Goal: Task Accomplishment & Management: Manage account settings

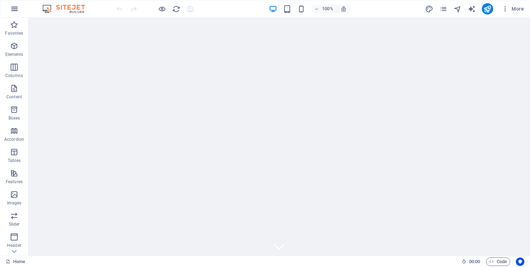
click at [14, 6] on icon "button" at bounding box center [14, 9] width 8 height 8
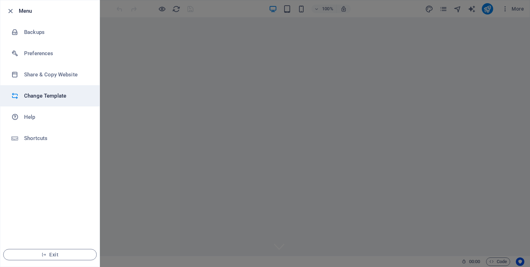
click at [45, 95] on h6 "Change Template" at bounding box center [57, 96] width 66 height 8
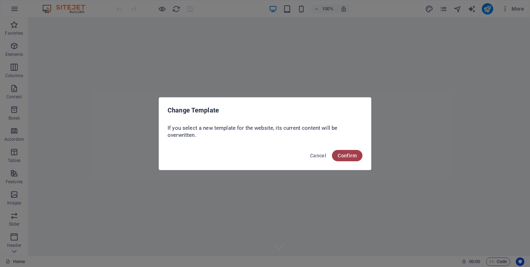
click at [347, 154] on span "Confirm" at bounding box center [346, 156] width 19 height 6
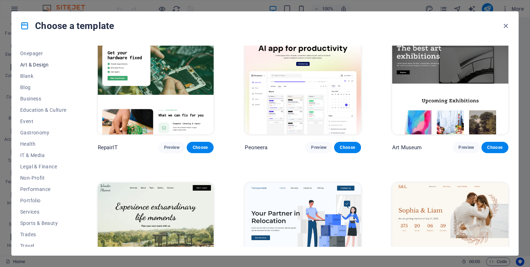
scroll to position [82, 0]
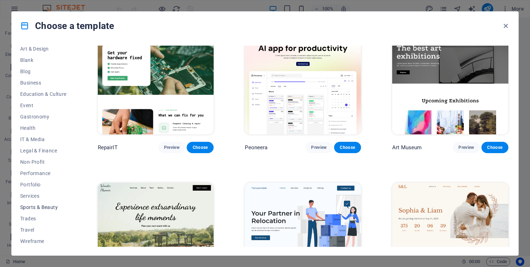
click at [38, 205] on span "Sports & Beauty" at bounding box center [43, 208] width 46 height 6
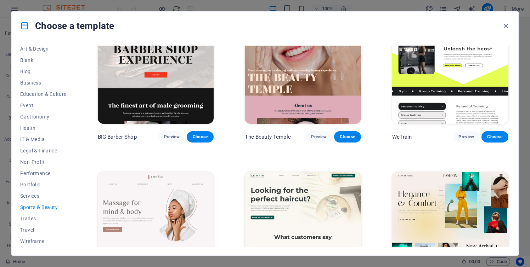
scroll to position [0, 0]
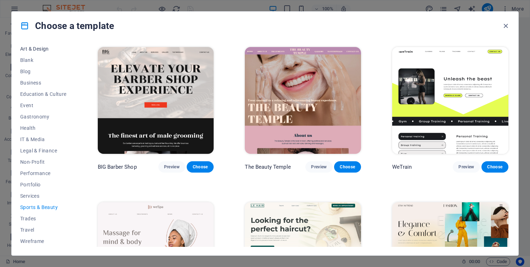
click at [41, 47] on span "Art & Design" at bounding box center [43, 49] width 46 height 6
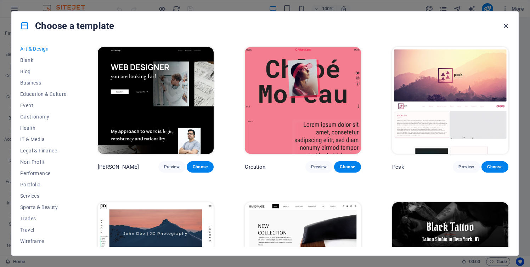
click at [505, 25] on icon "button" at bounding box center [505, 26] width 8 height 8
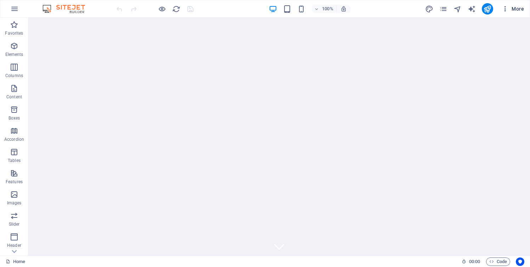
click at [517, 6] on span "More" at bounding box center [512, 8] width 22 height 7
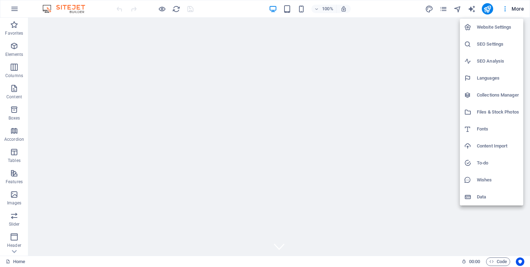
click at [492, 26] on h6 "Website Settings" at bounding box center [498, 27] width 42 height 8
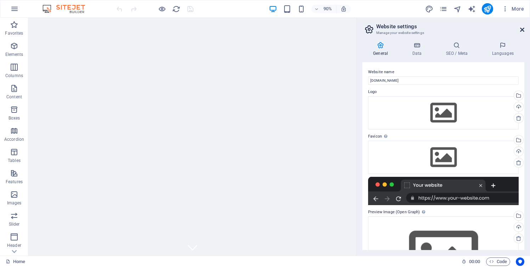
click at [522, 27] on icon at bounding box center [522, 30] width 4 height 6
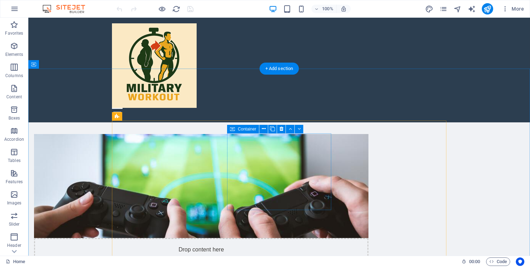
scroll to position [350, 0]
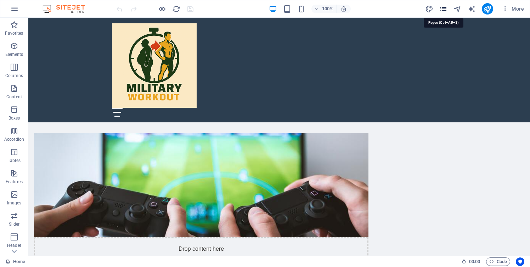
click at [442, 10] on icon "pages" at bounding box center [443, 9] width 8 height 8
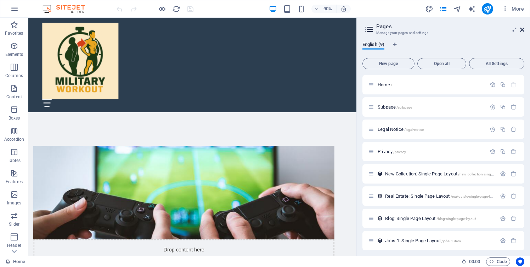
click at [522, 28] on icon at bounding box center [522, 30] width 4 height 6
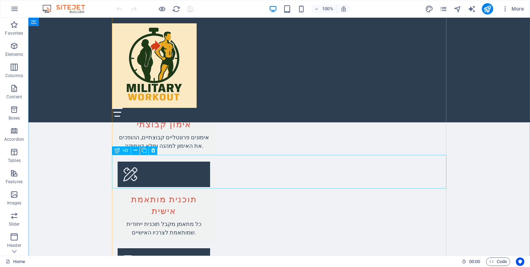
scroll to position [904, 0]
